Goal: Task Accomplishment & Management: Use online tool/utility

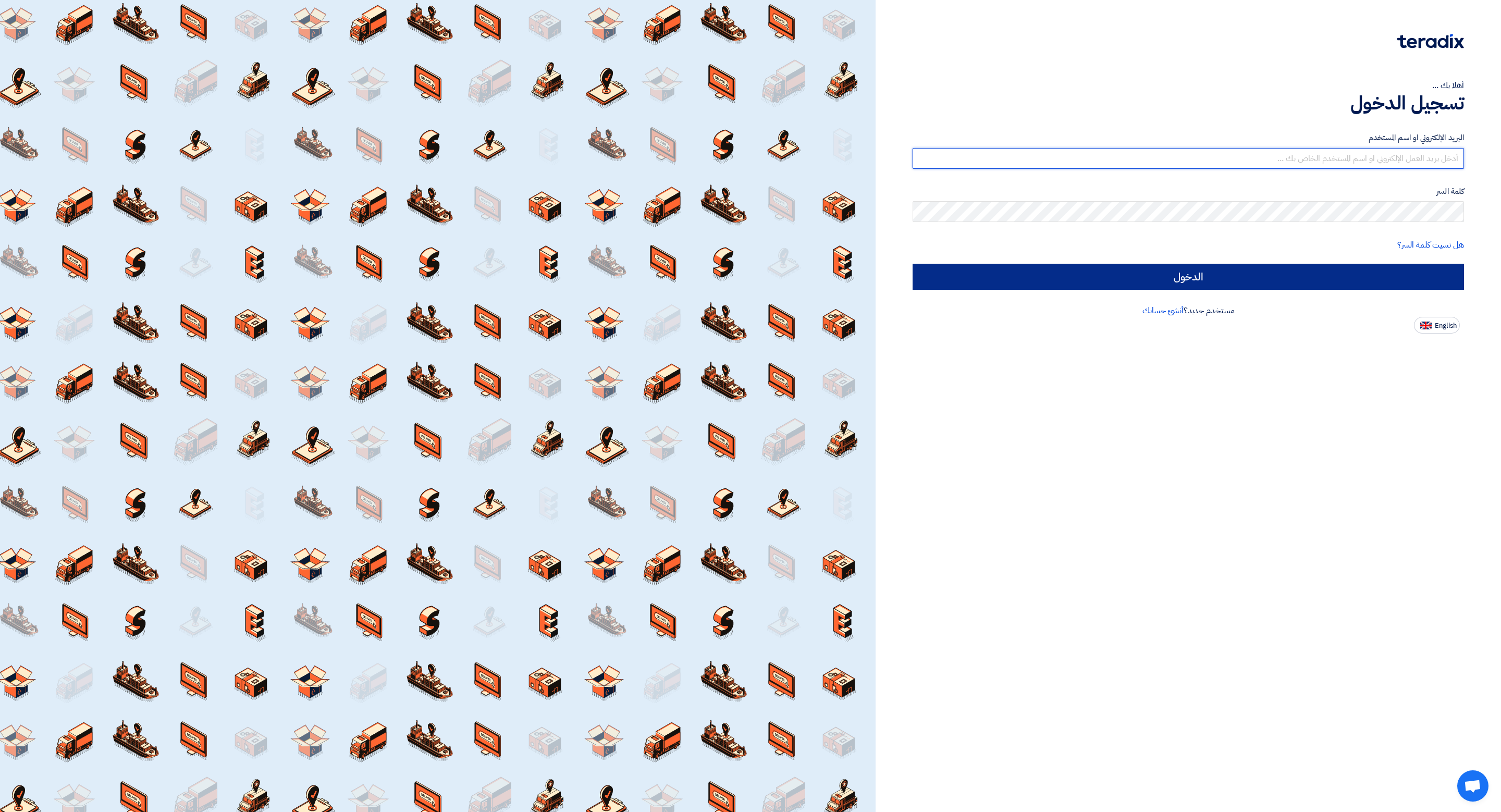
type input "[EMAIL_ADDRESS][DOMAIN_NAME]"
click at [993, 281] on input "الدخول" at bounding box center [1188, 277] width 551 height 26
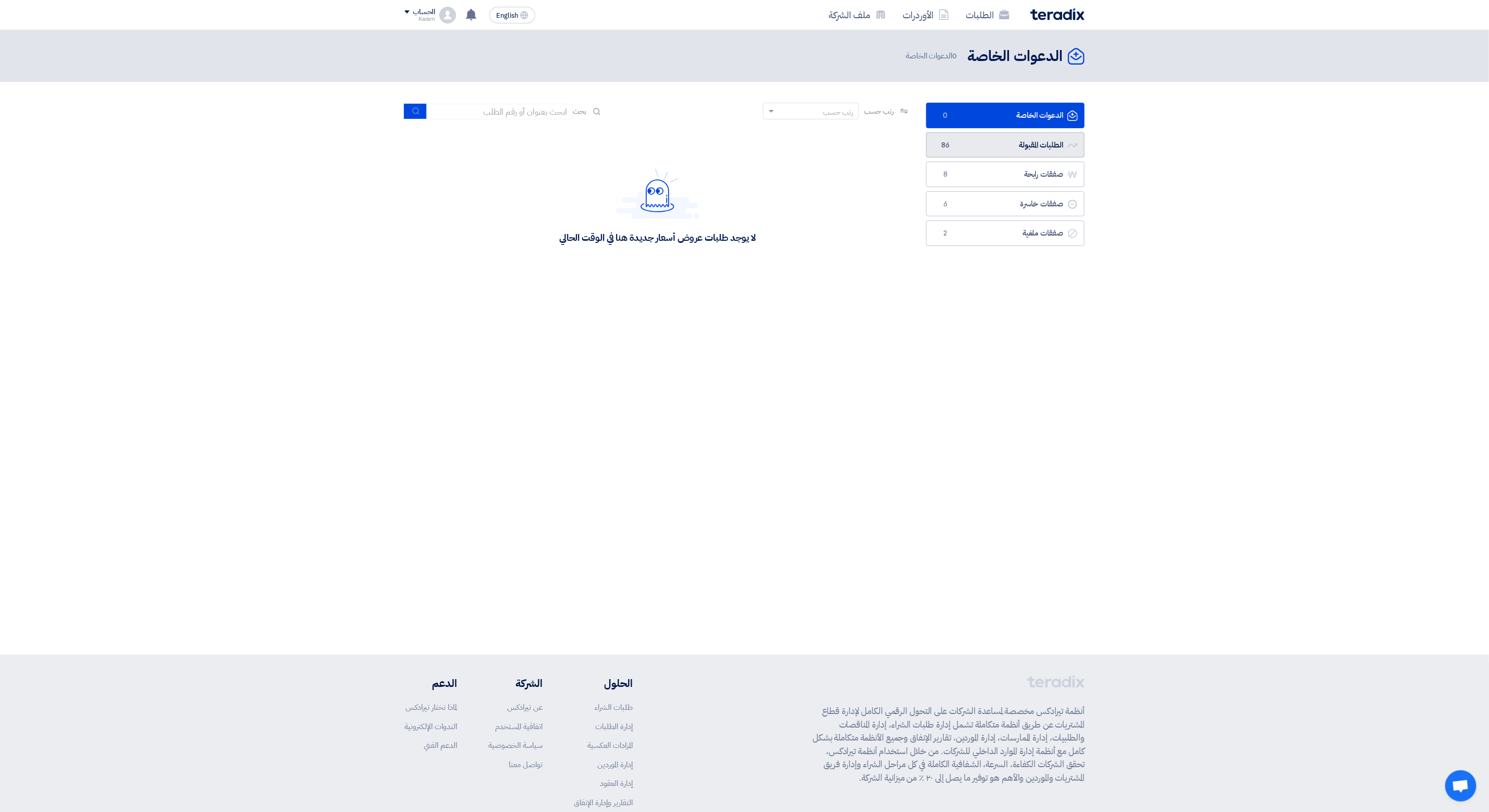
click at [968, 146] on link "الطلبات المقبولة الطلبات المقبولة 86" at bounding box center [1005, 145] width 159 height 26
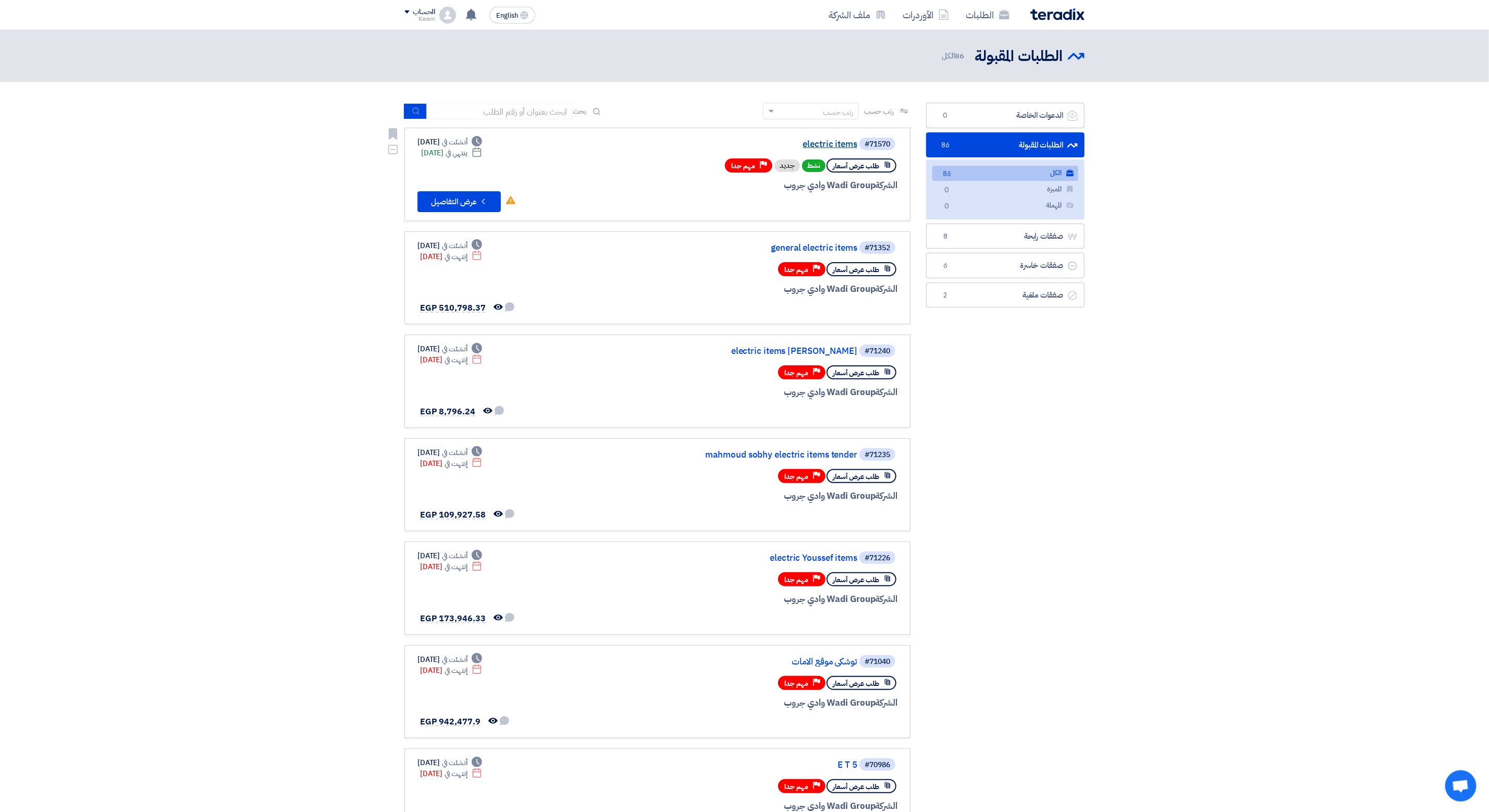
click at [844, 141] on link "electric items" at bounding box center [753, 144] width 208 height 9
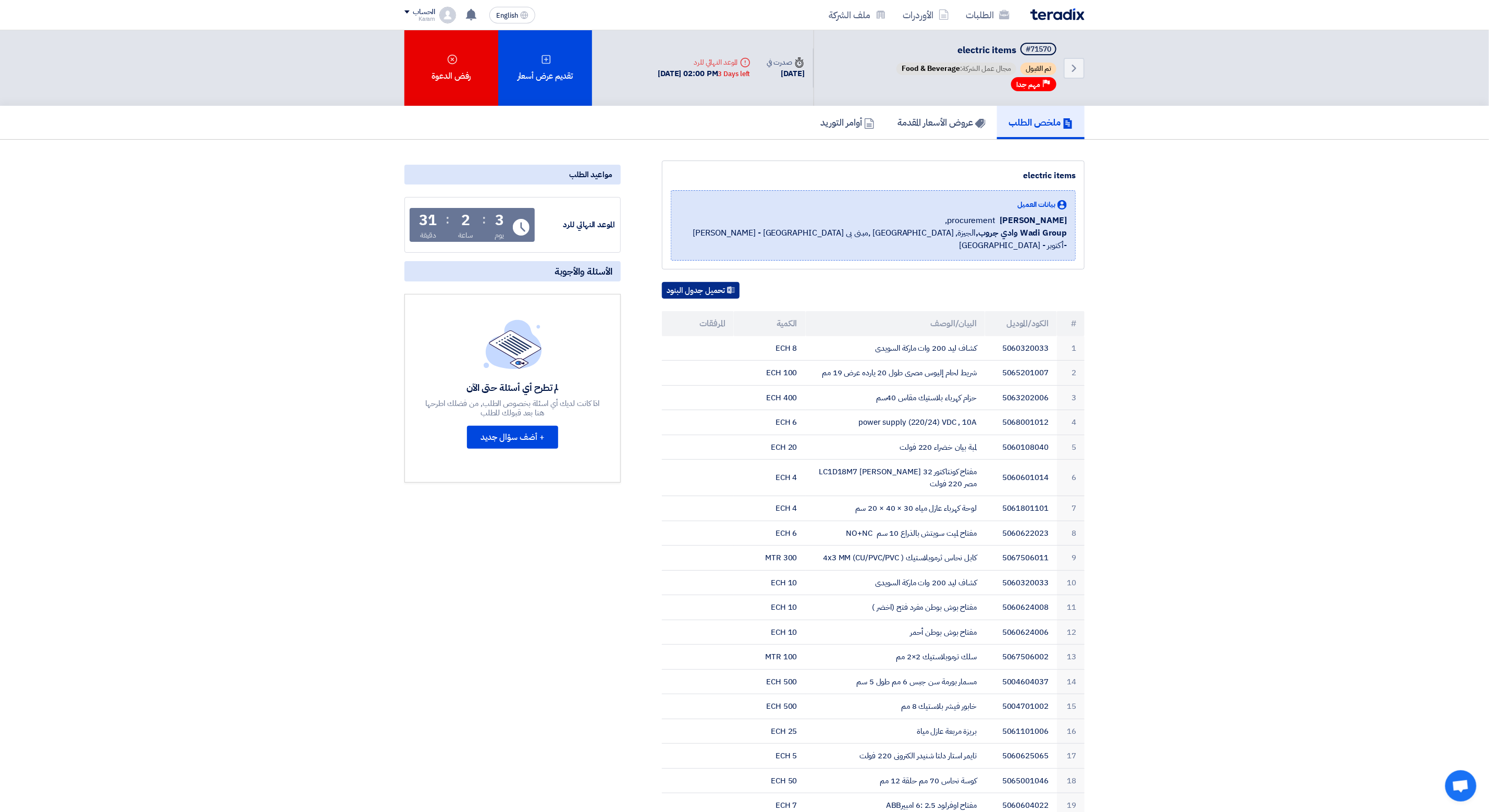
click at [709, 282] on button "تحميل جدول البنود" at bounding box center [700, 290] width 78 height 17
